Goal: Information Seeking & Learning: Find specific fact

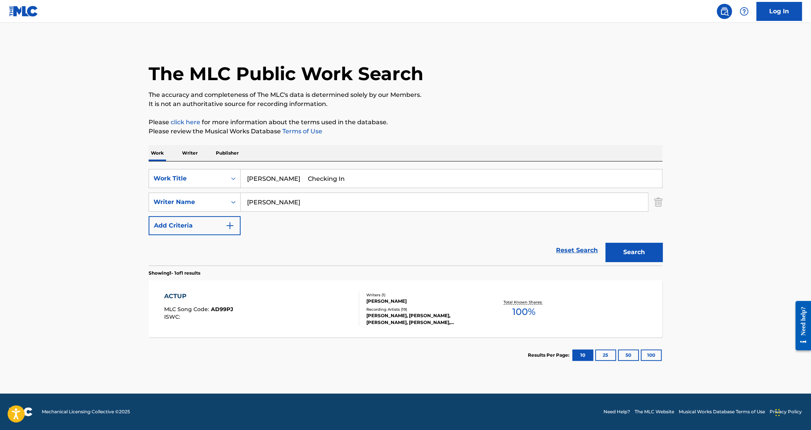
click at [282, 187] on input "[PERSON_NAME] Checking In" at bounding box center [450, 178] width 421 height 18
drag, startPoint x: 270, startPoint y: 176, endPoint x: 248, endPoint y: 176, distance: 21.7
click at [248, 176] on input "Rotimi Bet it All" at bounding box center [450, 178] width 421 height 18
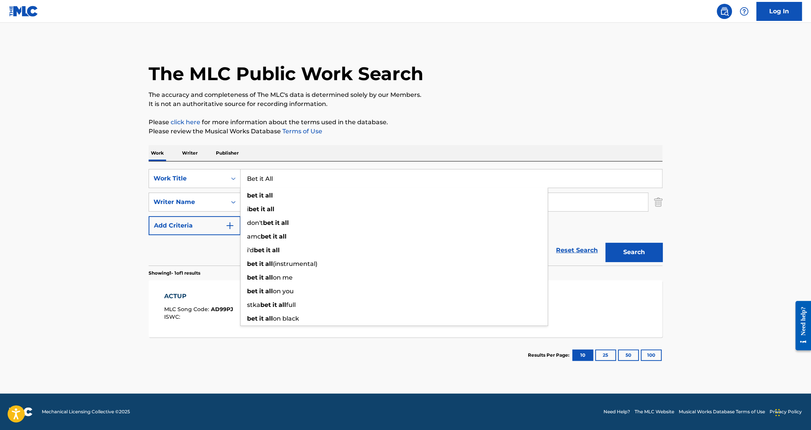
type input "Bet it All"
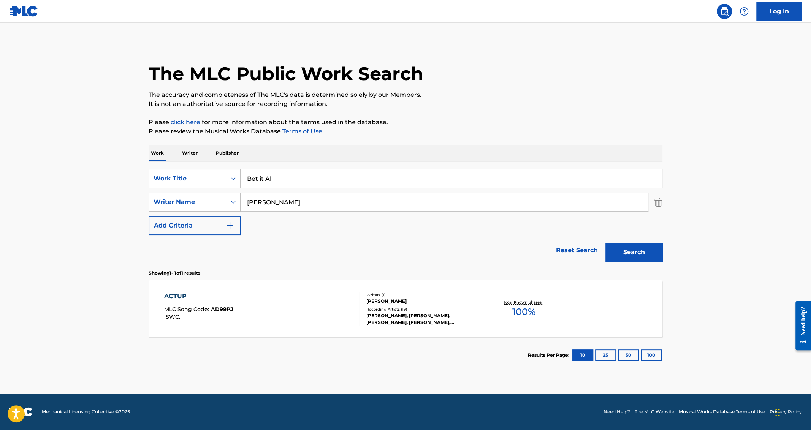
click at [277, 150] on div "Work Writer Publisher" at bounding box center [406, 153] width 514 height 16
click at [270, 216] on div "SearchWithCriteria0fb4debe-45e6-43ca-a406-3e4c9a172ac6 Work Title Bet it All Se…" at bounding box center [406, 202] width 514 height 66
click at [271, 205] on input "[PERSON_NAME]" at bounding box center [443, 202] width 407 height 18
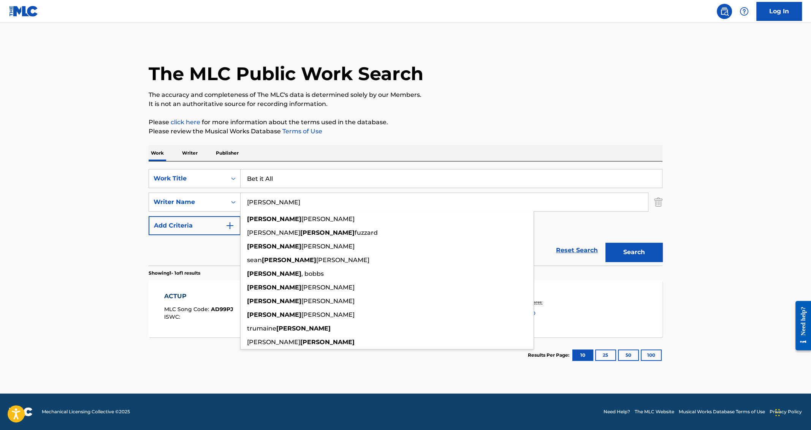
click at [271, 205] on input "[PERSON_NAME]" at bounding box center [443, 202] width 407 height 18
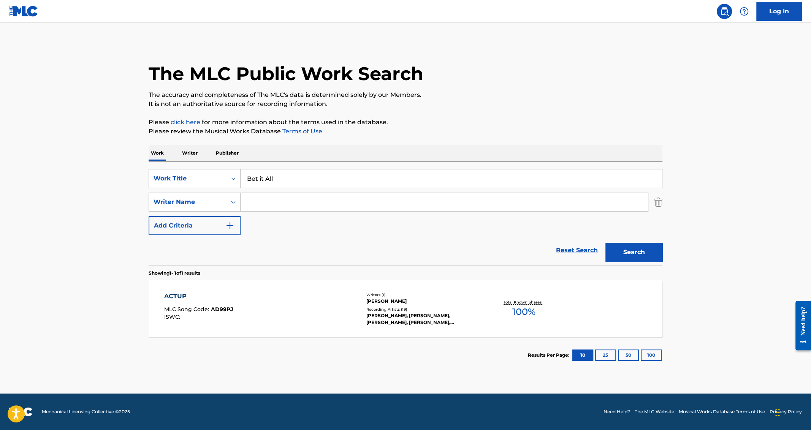
paste input "Akinisho"
type input "Akinisho"
click at [605, 243] on button "Search" at bounding box center [633, 252] width 57 height 19
